Goal: Information Seeking & Learning: Learn about a topic

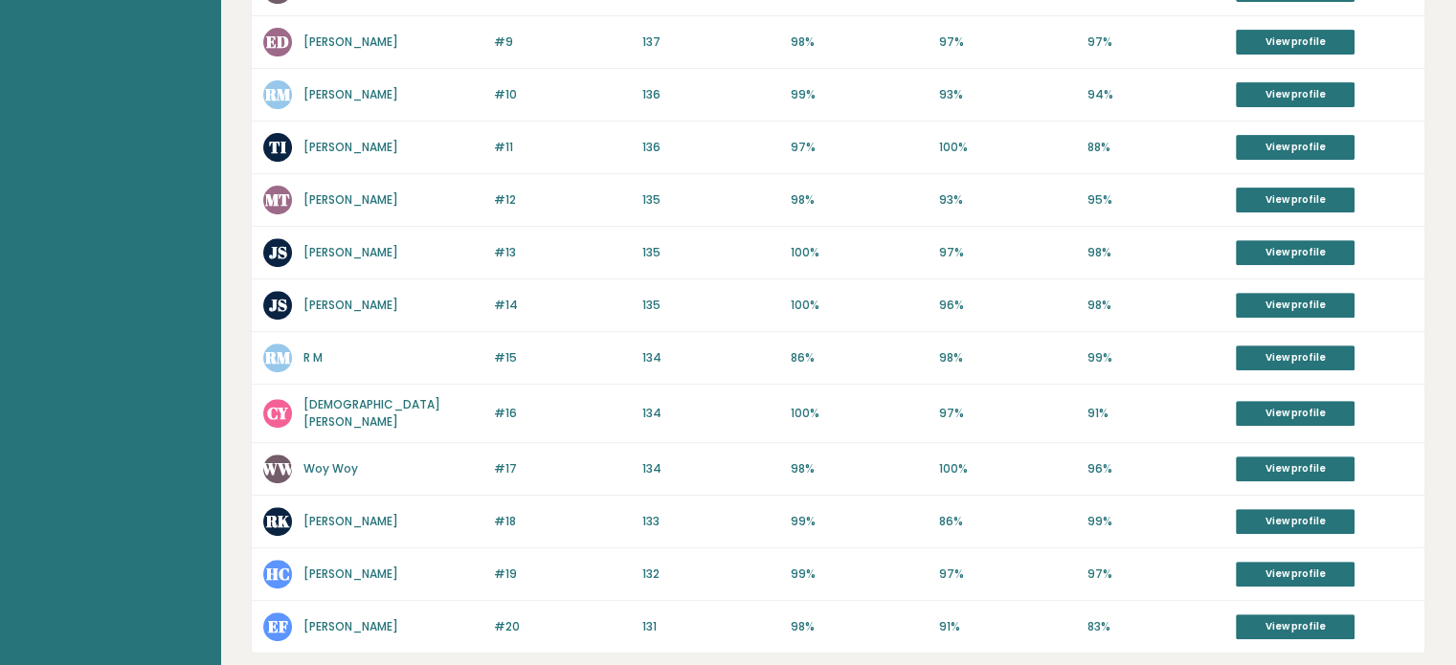
scroll to position [820, 0]
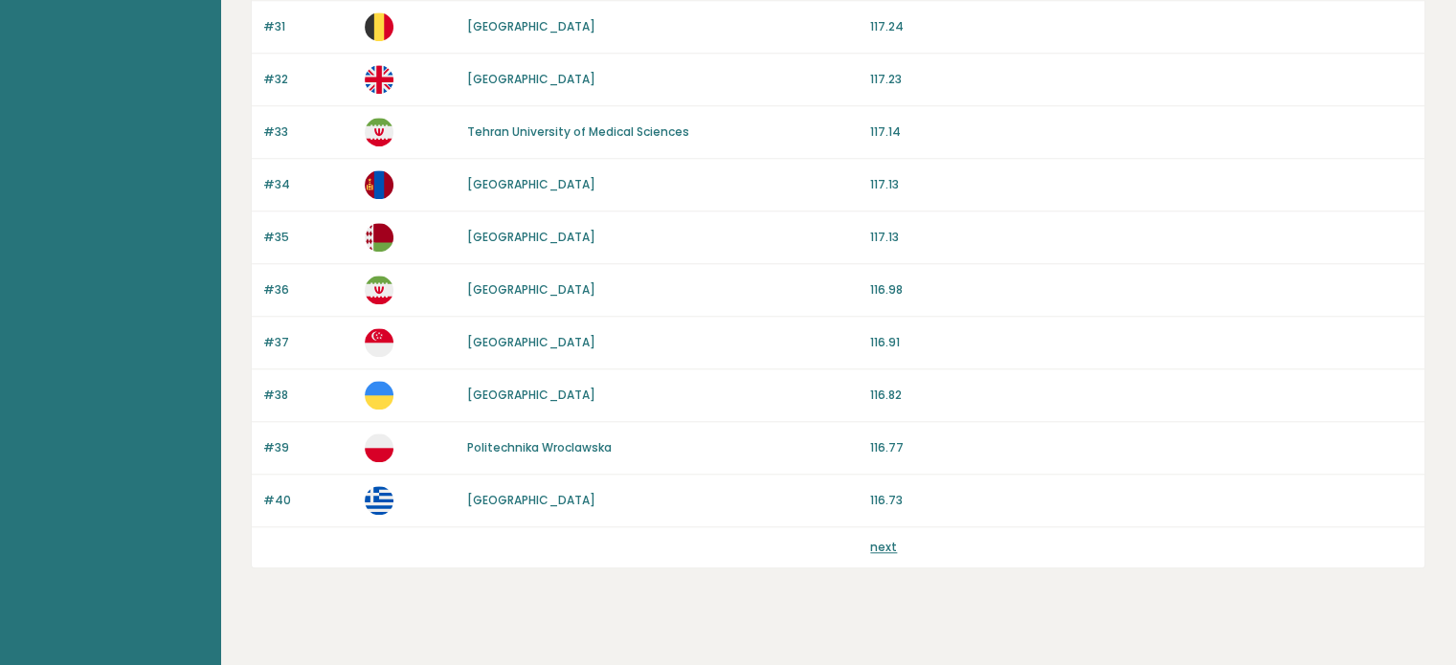
scroll to position [1813, 0]
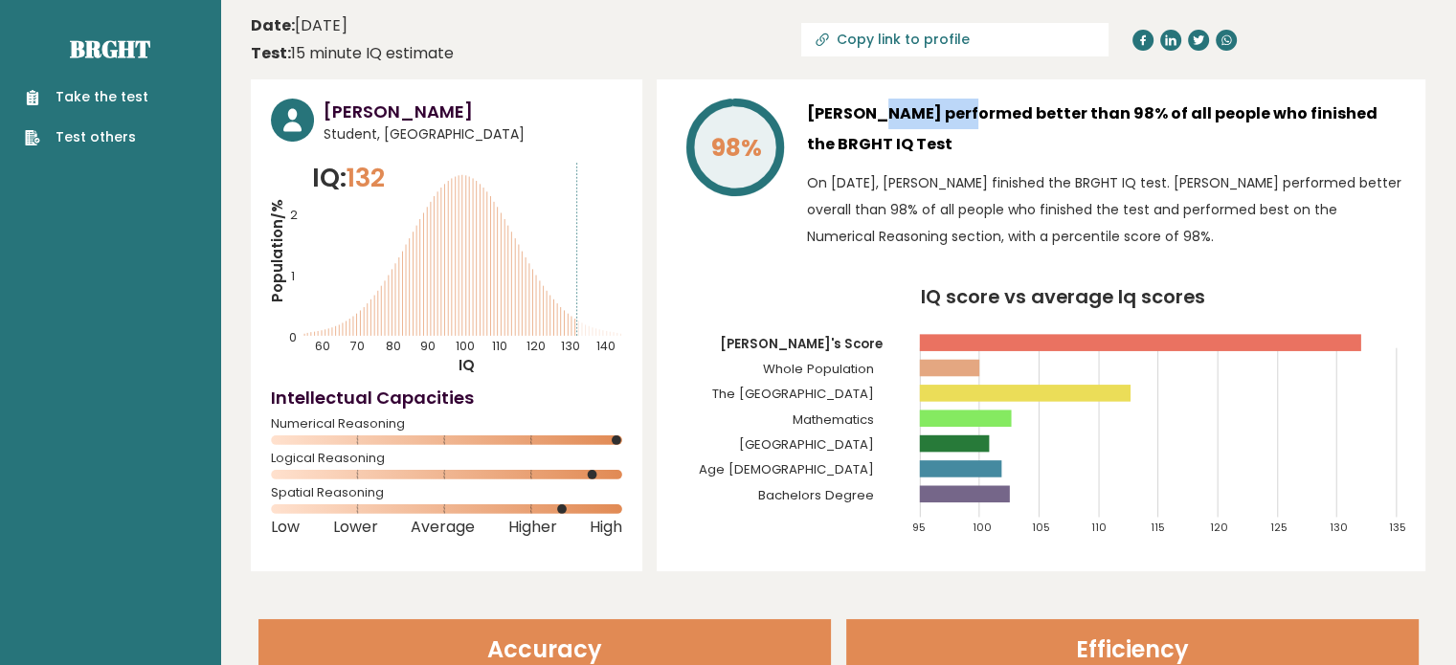
drag, startPoint x: 876, startPoint y: 111, endPoint x: 809, endPoint y: 110, distance: 67.0
click at [809, 110] on h3 "[PERSON_NAME] performed better than 98% of all people who finished the BRGHT IQ…" at bounding box center [1106, 129] width 598 height 61
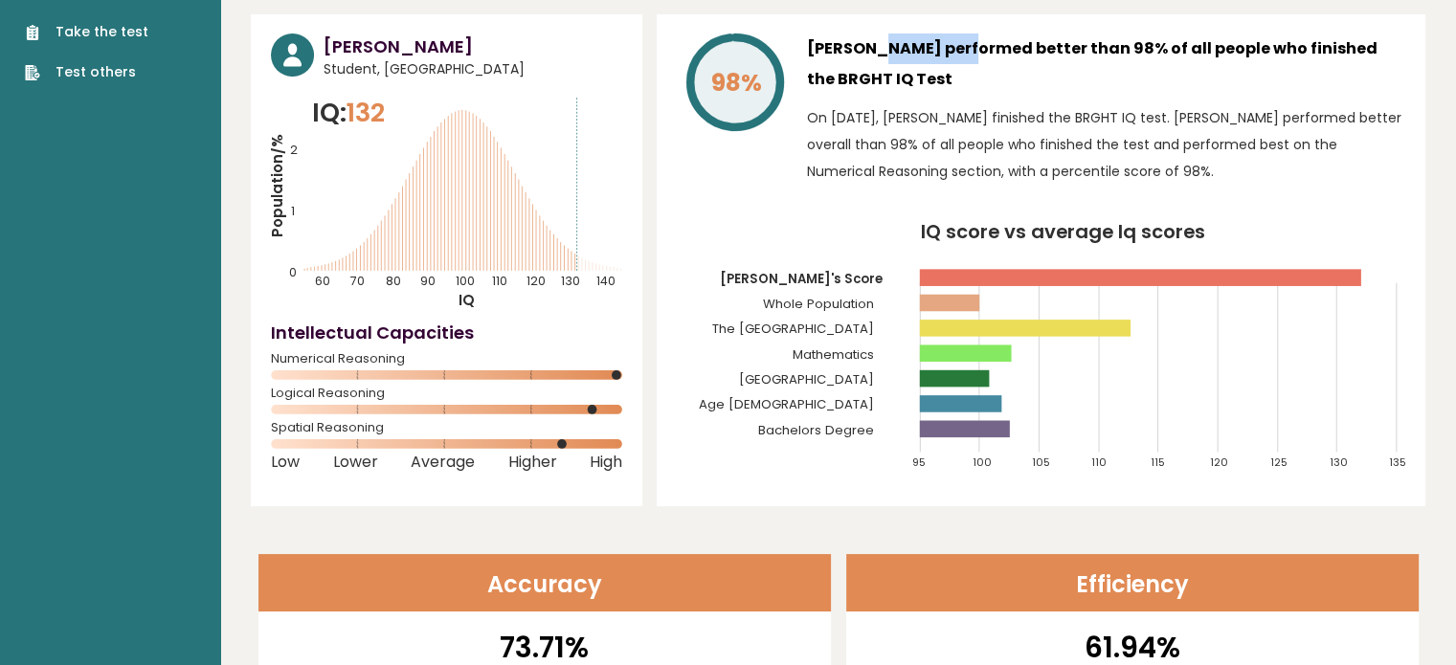
scroll to position [96, 0]
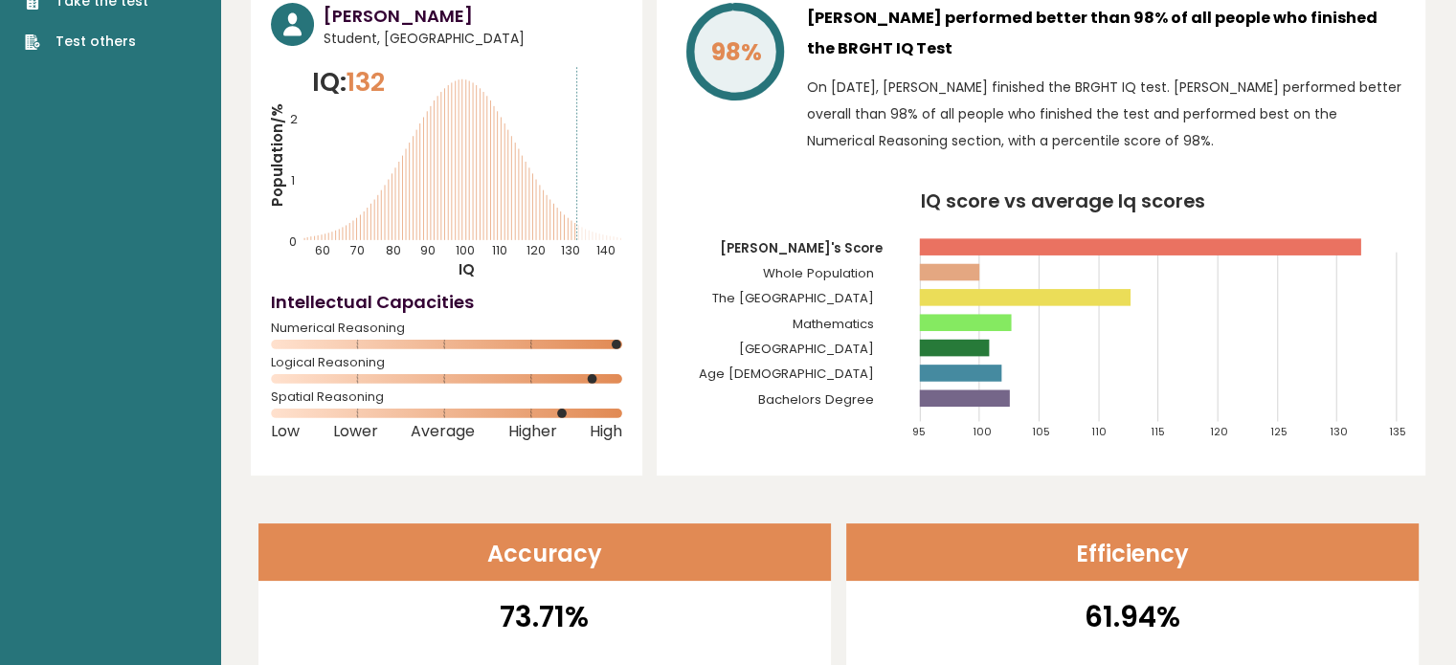
click at [1275, 244] on rect at bounding box center [1140, 246] width 441 height 17
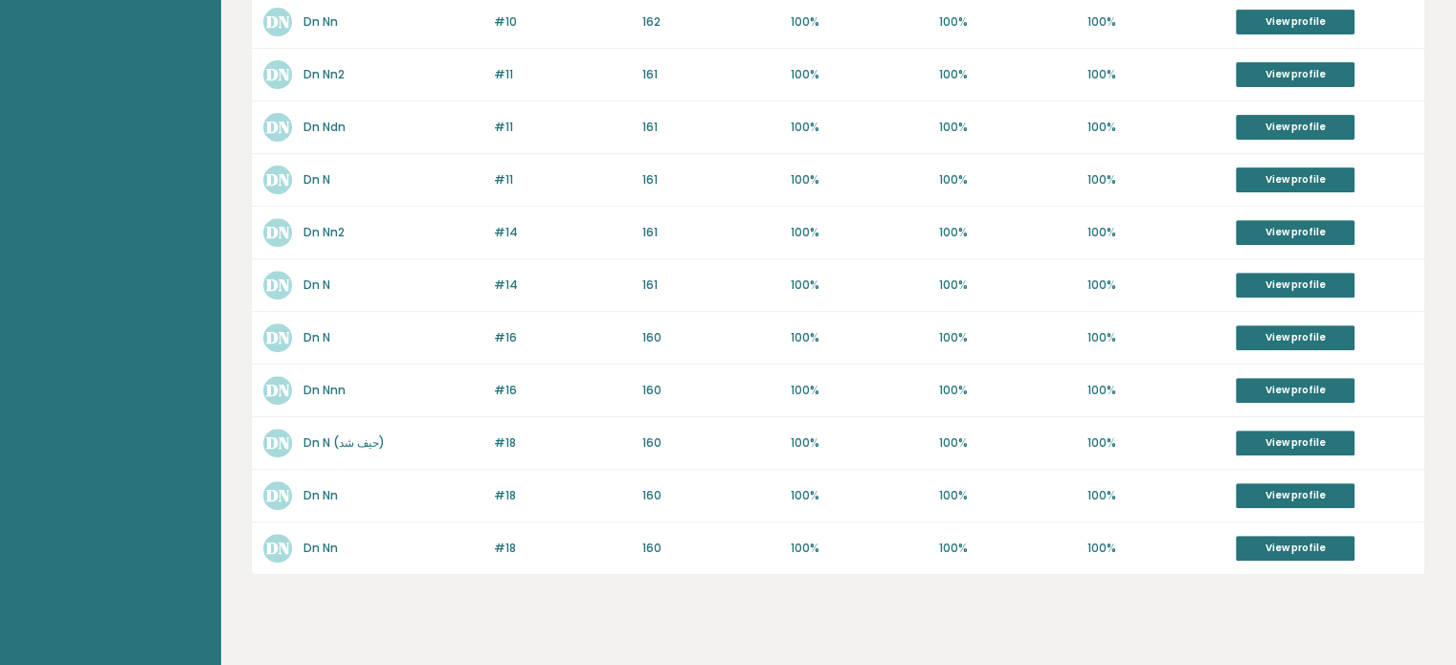
scroll to position [751, 0]
